Goal: Find specific page/section: Find specific page/section

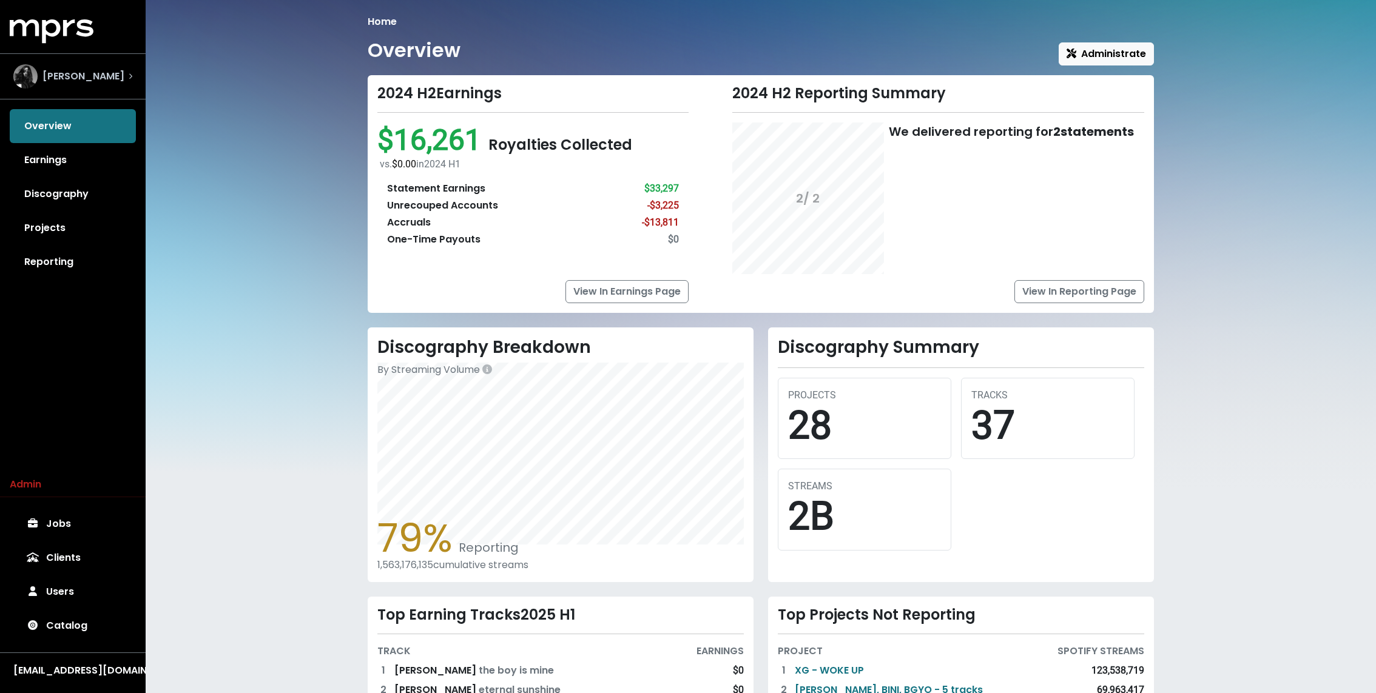
click at [90, 77] on span "[PERSON_NAME]" at bounding box center [83, 76] width 82 height 15
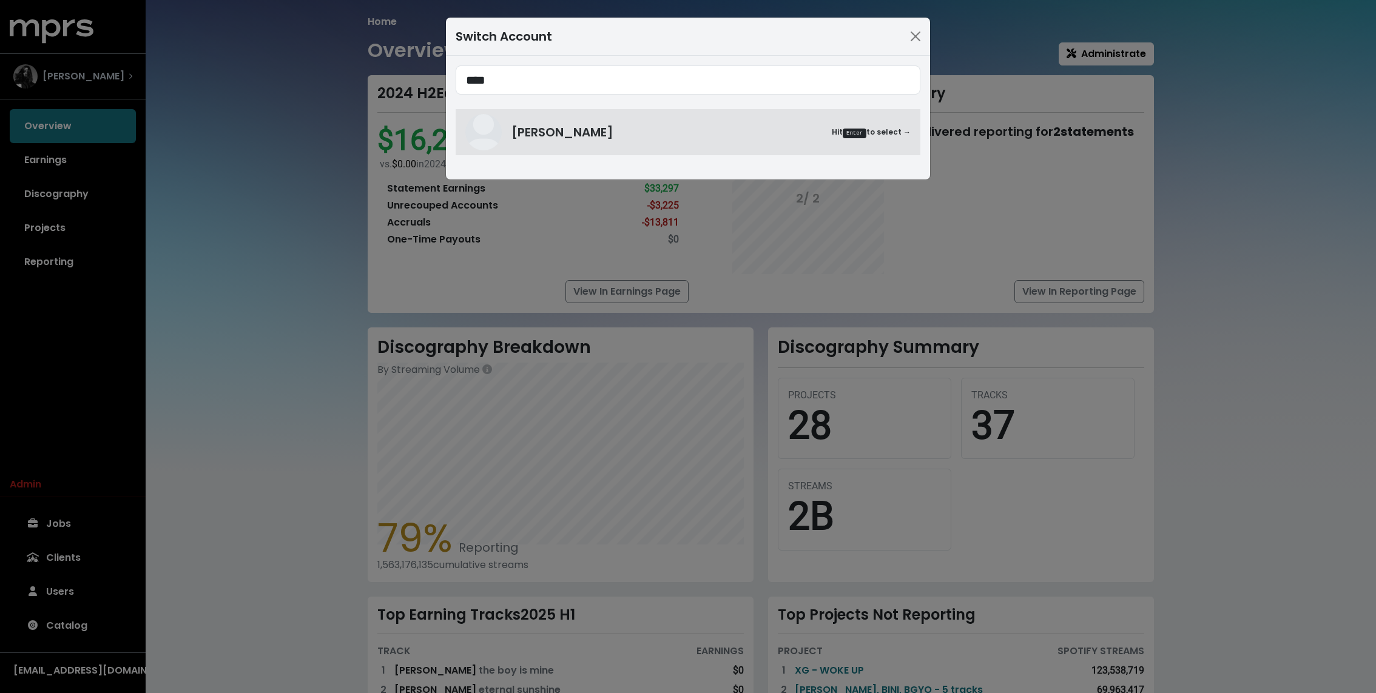
type input "****"
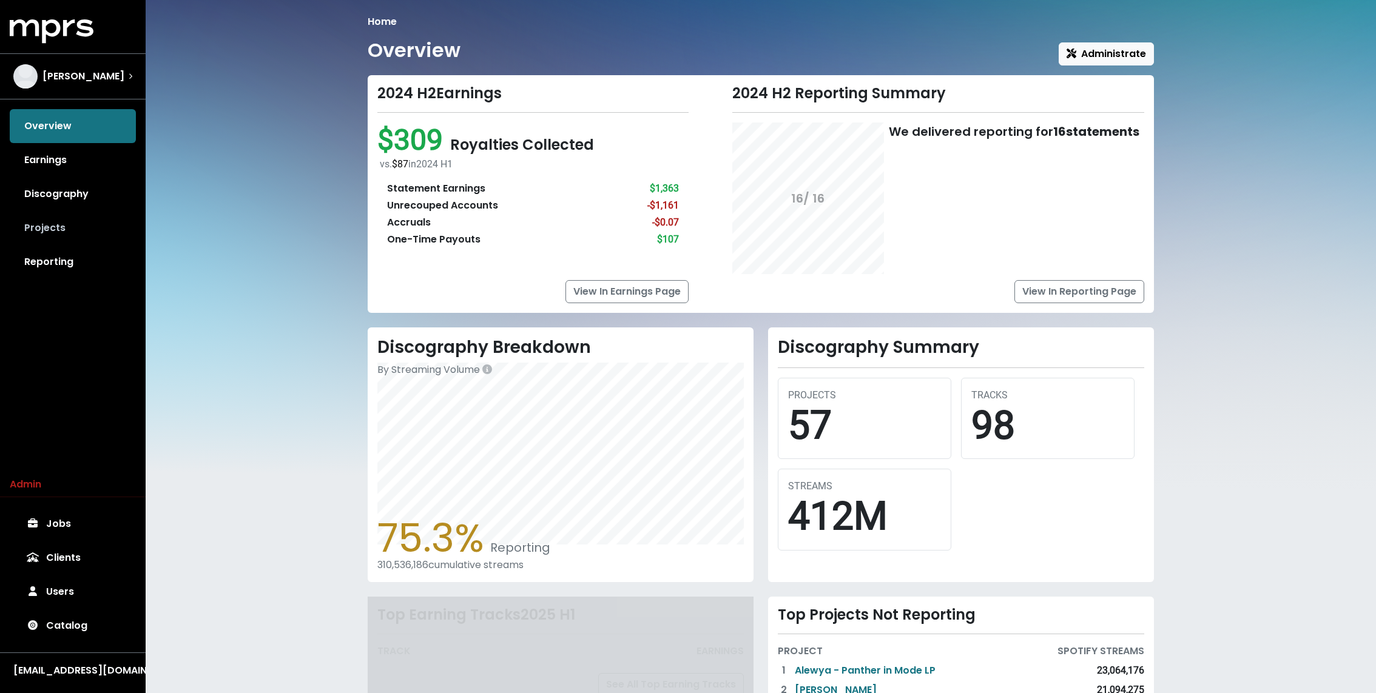
click at [42, 221] on link "Projects" at bounding box center [73, 228] width 126 height 34
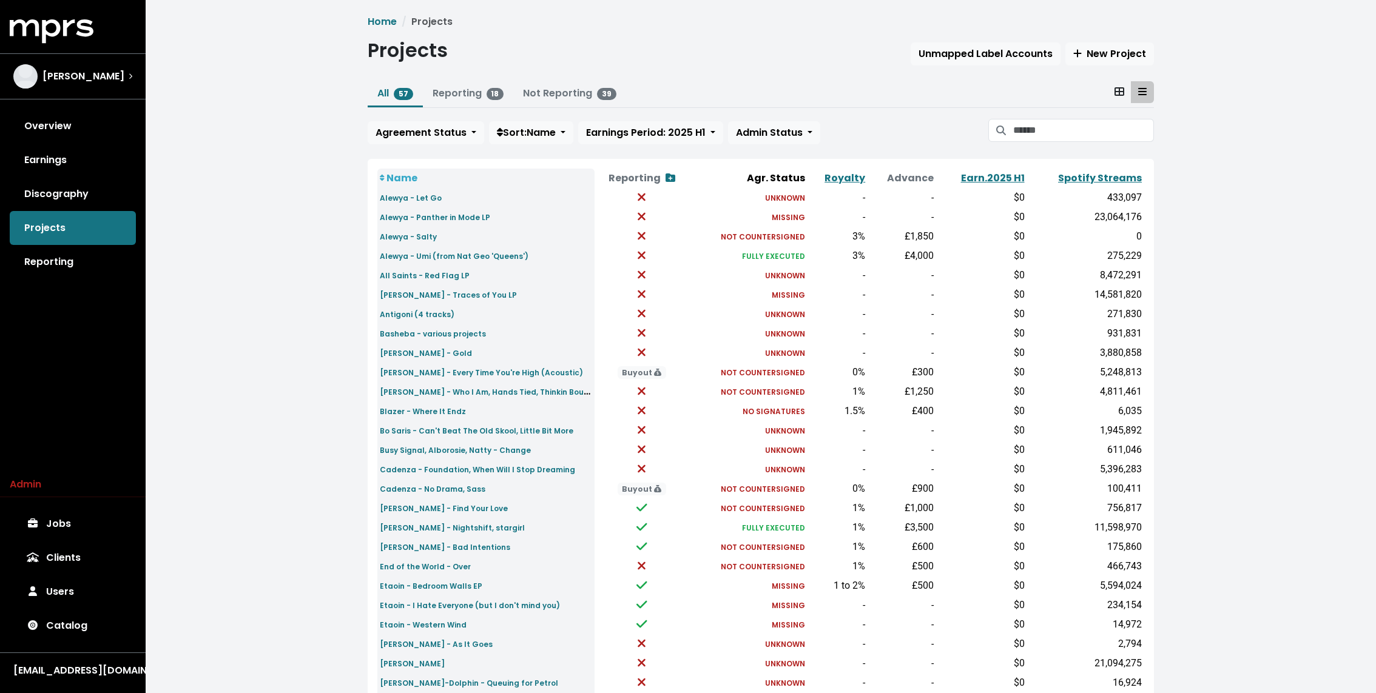
click at [1061, 113] on div "All 57 Reporting 18 Not Reporting 39 Agreement Status Sort: Name Earnings Perio…" at bounding box center [761, 115] width 786 height 68
click at [420, 198] on small "Alewya - Let Go" at bounding box center [411, 198] width 62 height 10
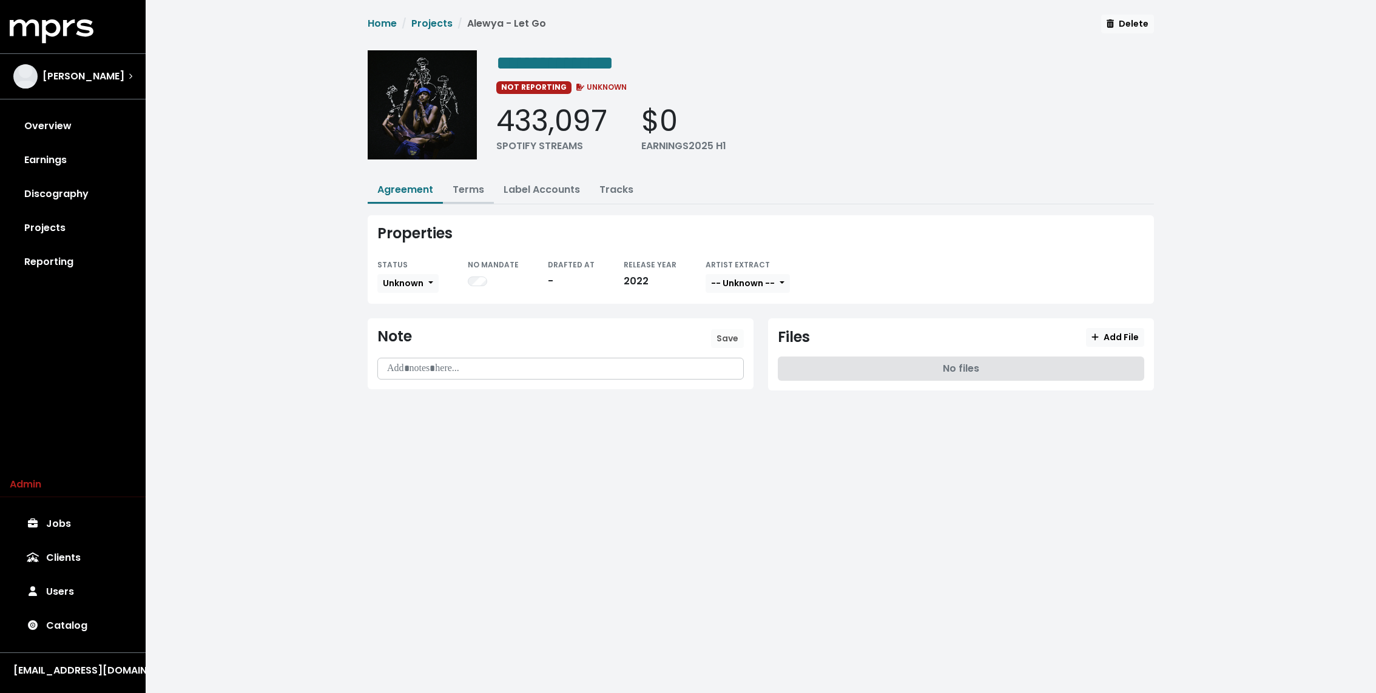
click at [460, 185] on link "Terms" at bounding box center [468, 190] width 32 height 14
